Goal: Check status

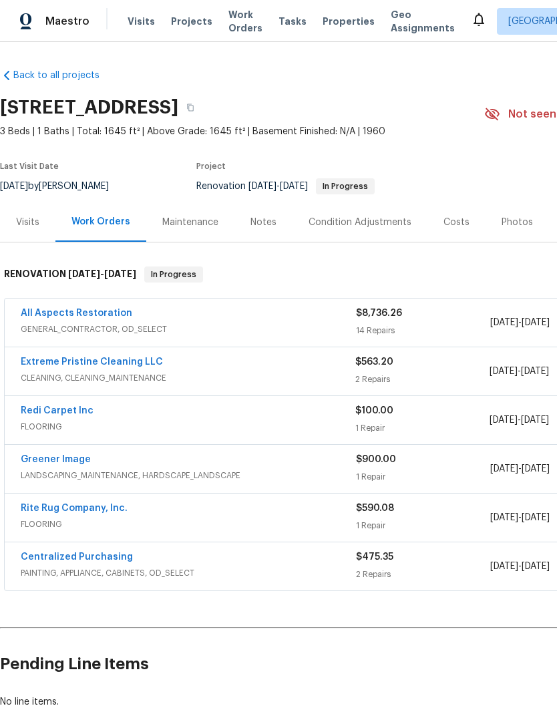
click at [132, 22] on span "Visits" at bounding box center [141, 21] width 27 height 13
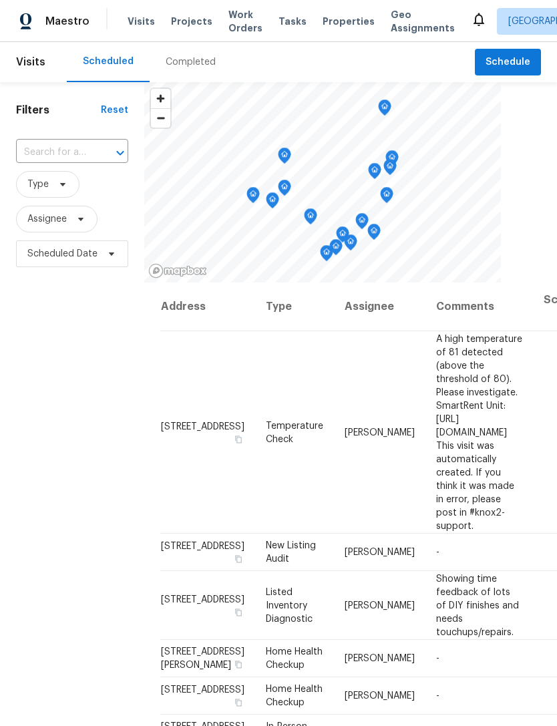
click at [49, 147] on input "text" at bounding box center [53, 152] width 75 height 21
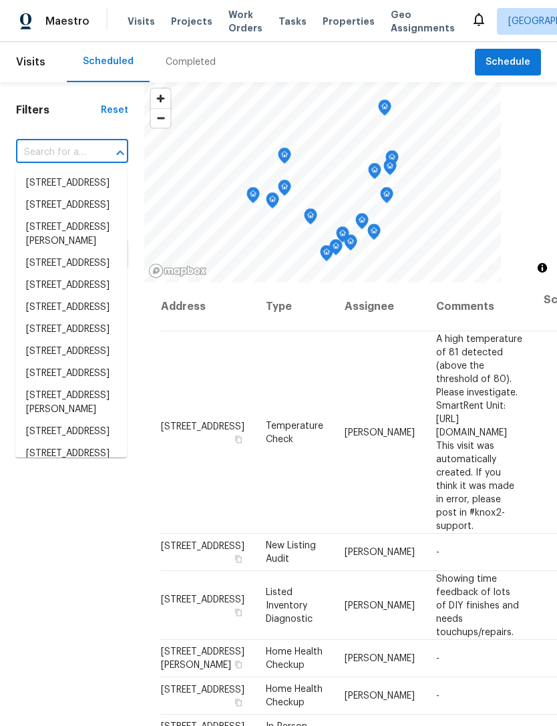
click at [176, 65] on div "Completed" at bounding box center [191, 61] width 50 height 13
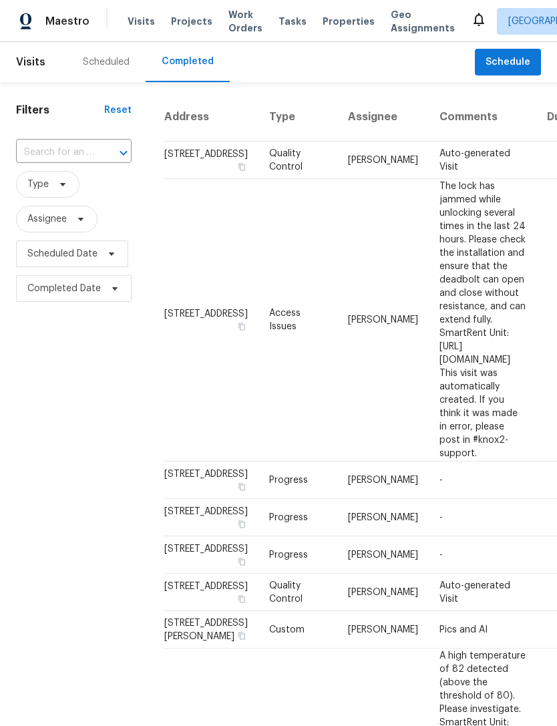
click at [46, 150] on input "text" at bounding box center [55, 152] width 78 height 21
type input "3630 [GEOGRAPHIC_DATA]"
click at [42, 194] on li "[STREET_ADDRESS]" at bounding box center [73, 183] width 114 height 22
